Goal: Check status: Check status

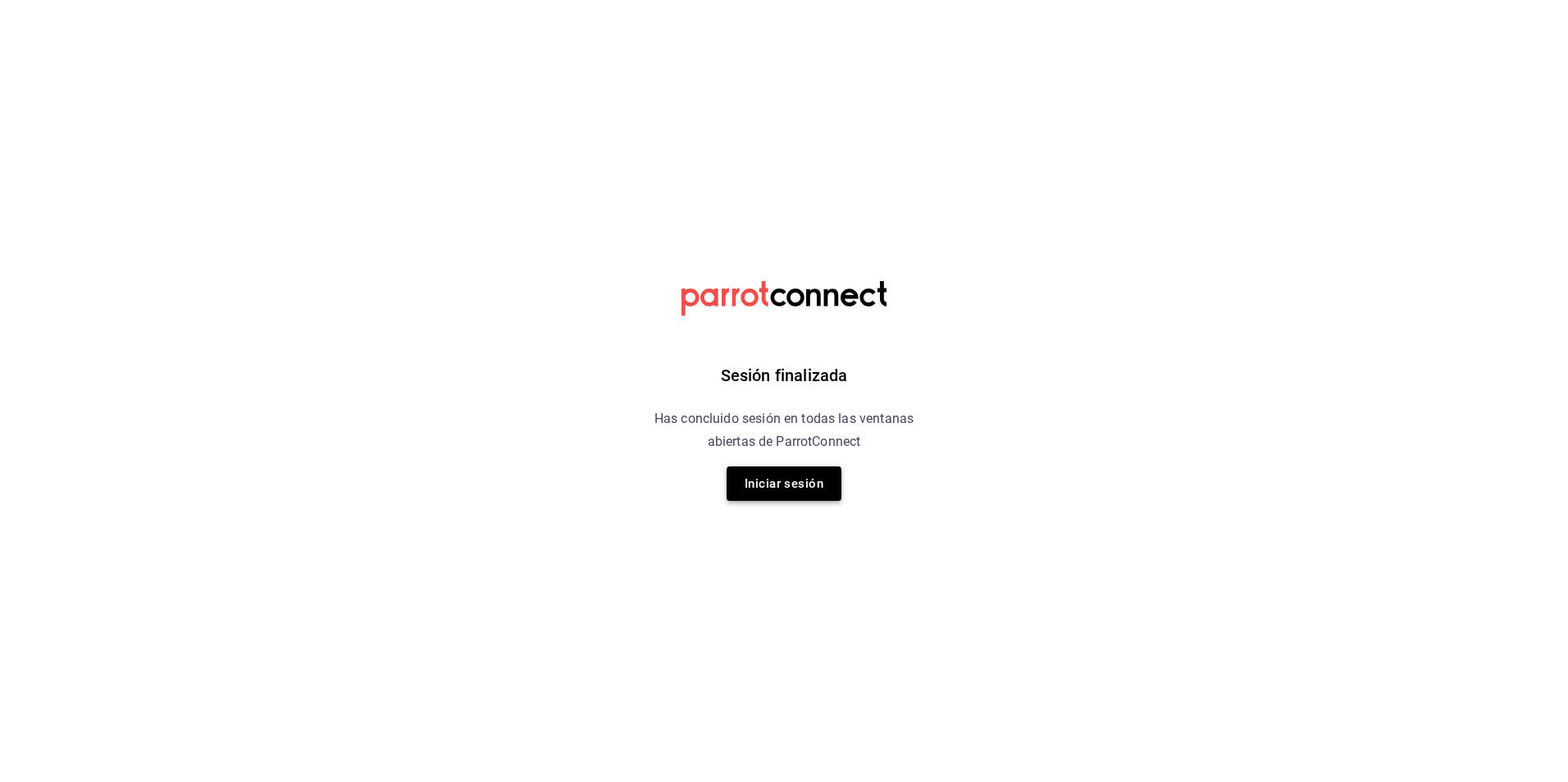
click at [789, 488] on button "Iniciar sesión" at bounding box center [783, 484] width 115 height 35
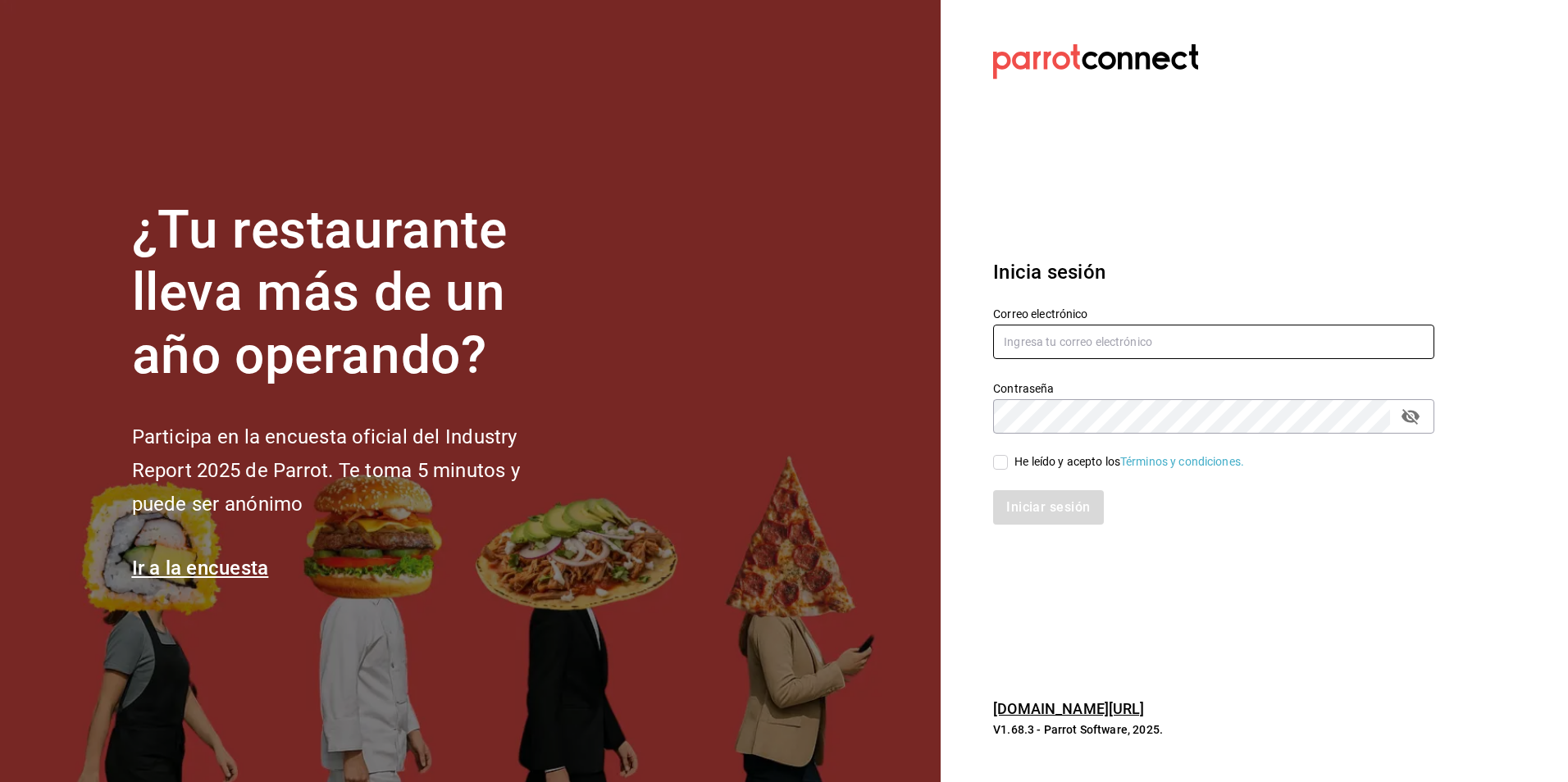
type input "Animal.tijuana@grupocosteno.com"
click at [997, 462] on input "He leído y acepto los Términos y condiciones." at bounding box center [1001, 462] width 15 height 15
checkbox input "true"
click at [1009, 502] on button "Iniciar sesión" at bounding box center [1049, 507] width 112 height 35
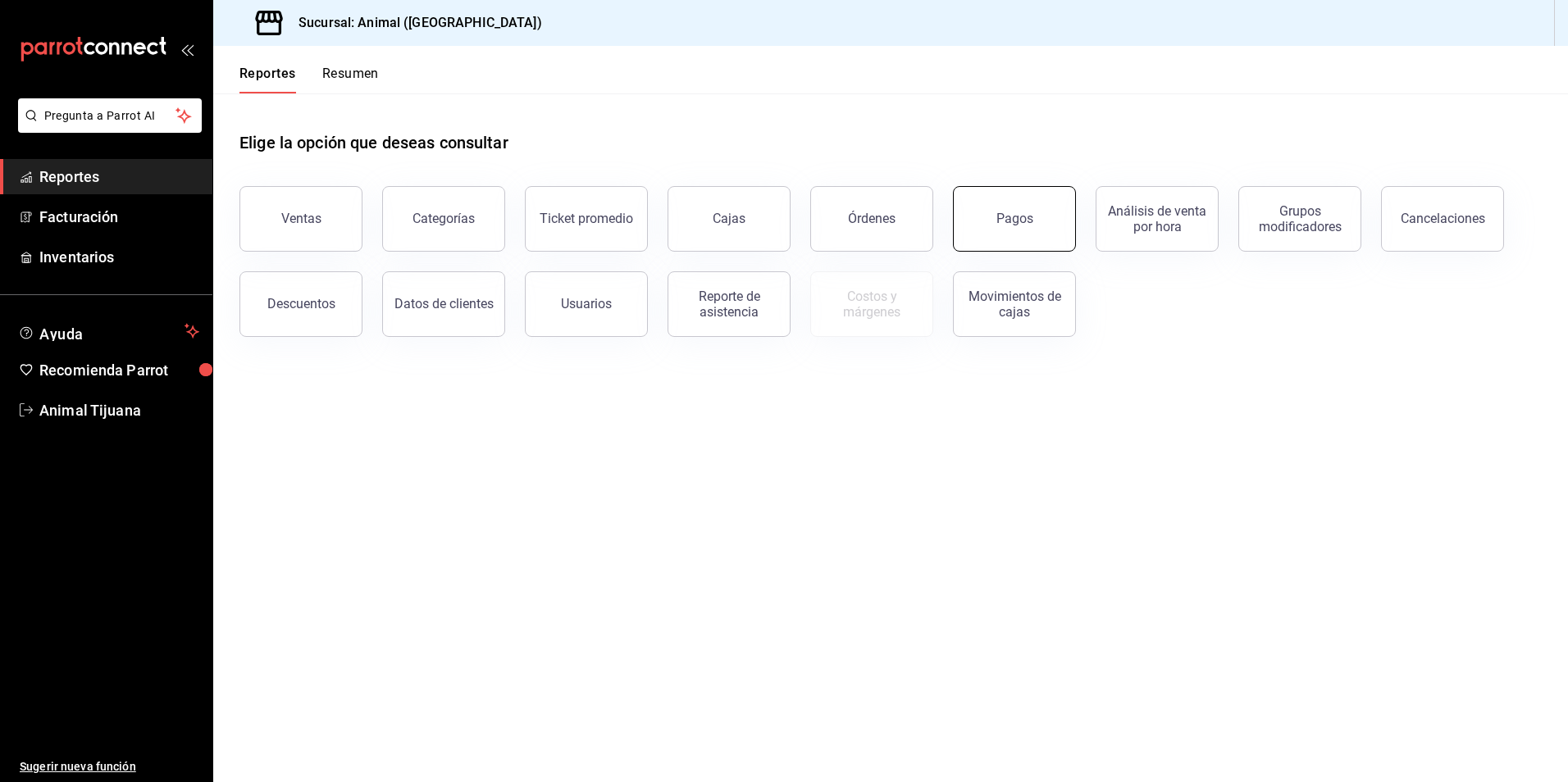
click at [989, 205] on button "Pagos" at bounding box center [1014, 219] width 123 height 66
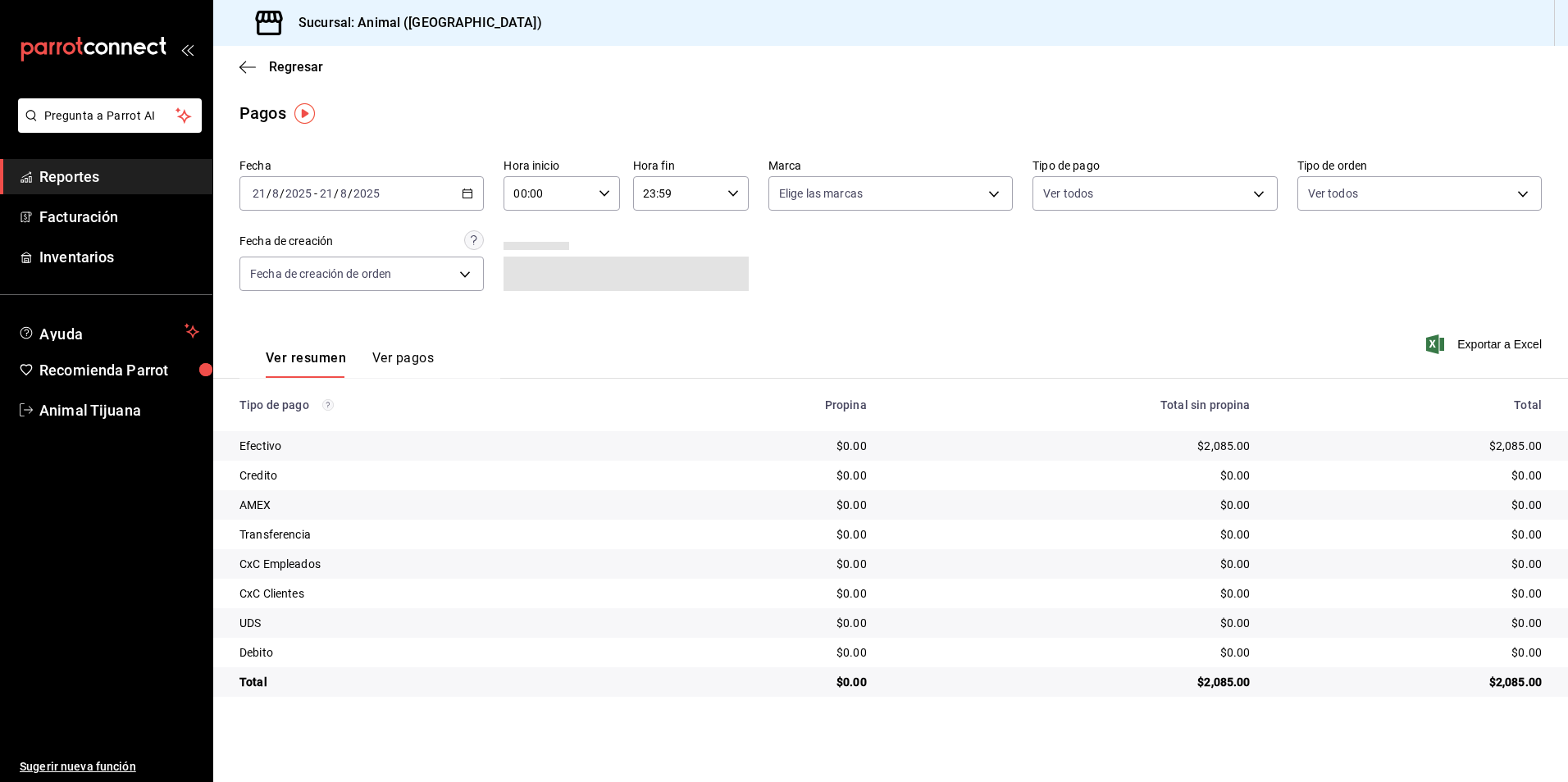
click at [564, 176] on div "Hora inicio 00:00 Hora inicio" at bounding box center [561, 184] width 115 height 52
click at [549, 186] on div at bounding box center [784, 391] width 1568 height 782
click at [594, 196] on div "00:00 Hora inicio" at bounding box center [561, 194] width 115 height 35
click at [524, 317] on button "04" at bounding box center [533, 311] width 51 height 33
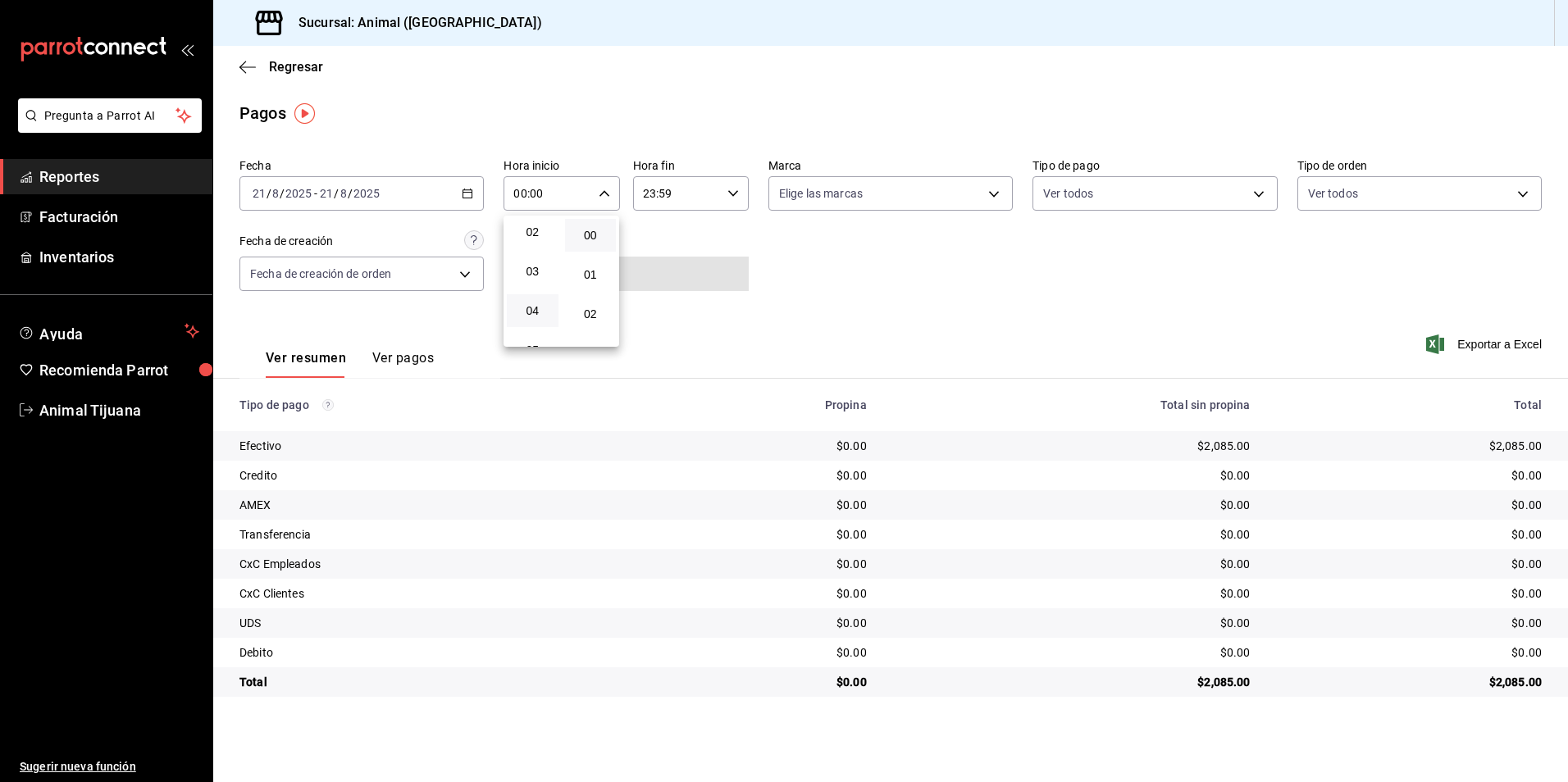
type input "04:00"
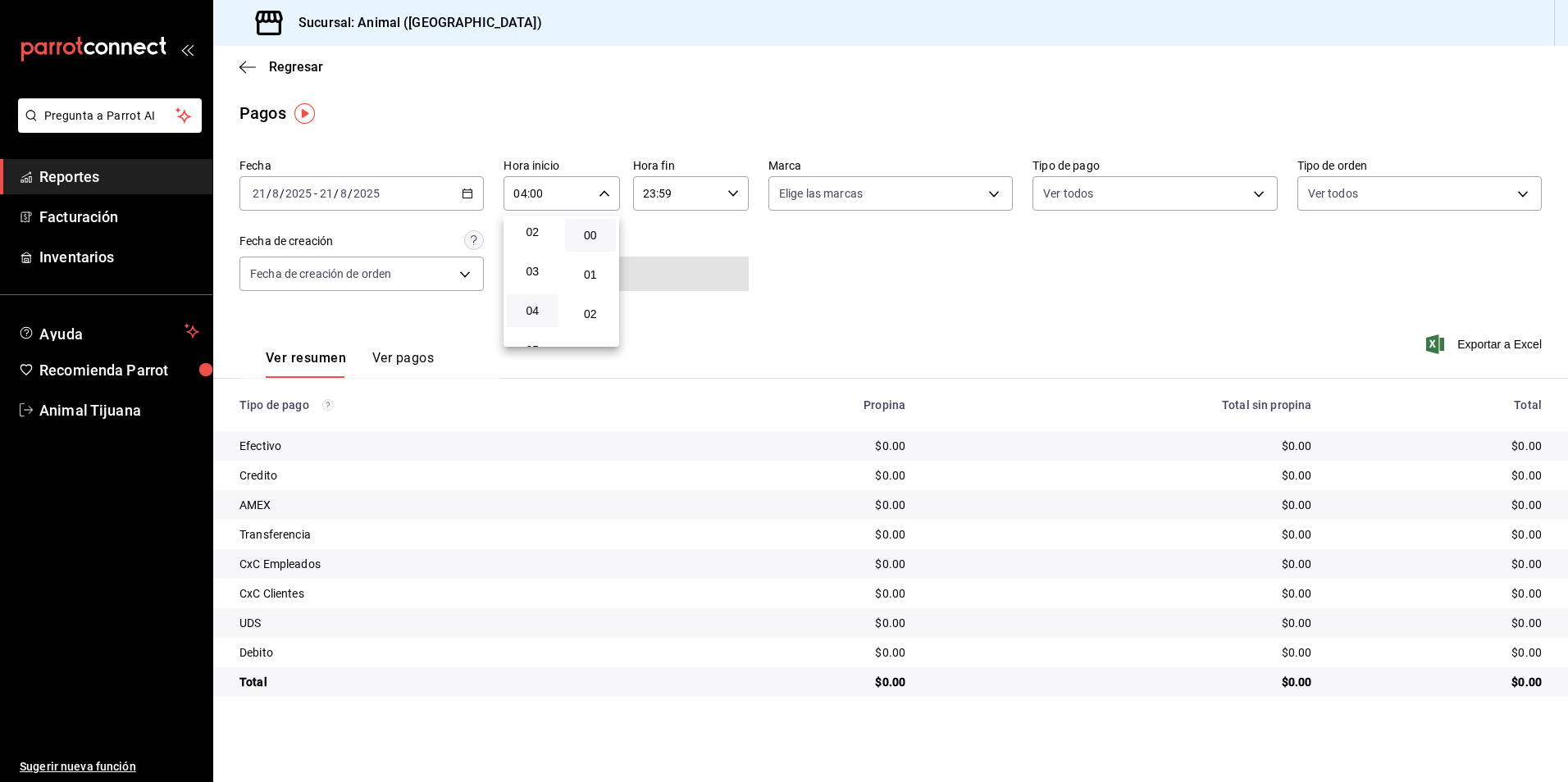
click at [885, 294] on div at bounding box center [784, 391] width 1568 height 782
